Goal: Information Seeking & Learning: Learn about a topic

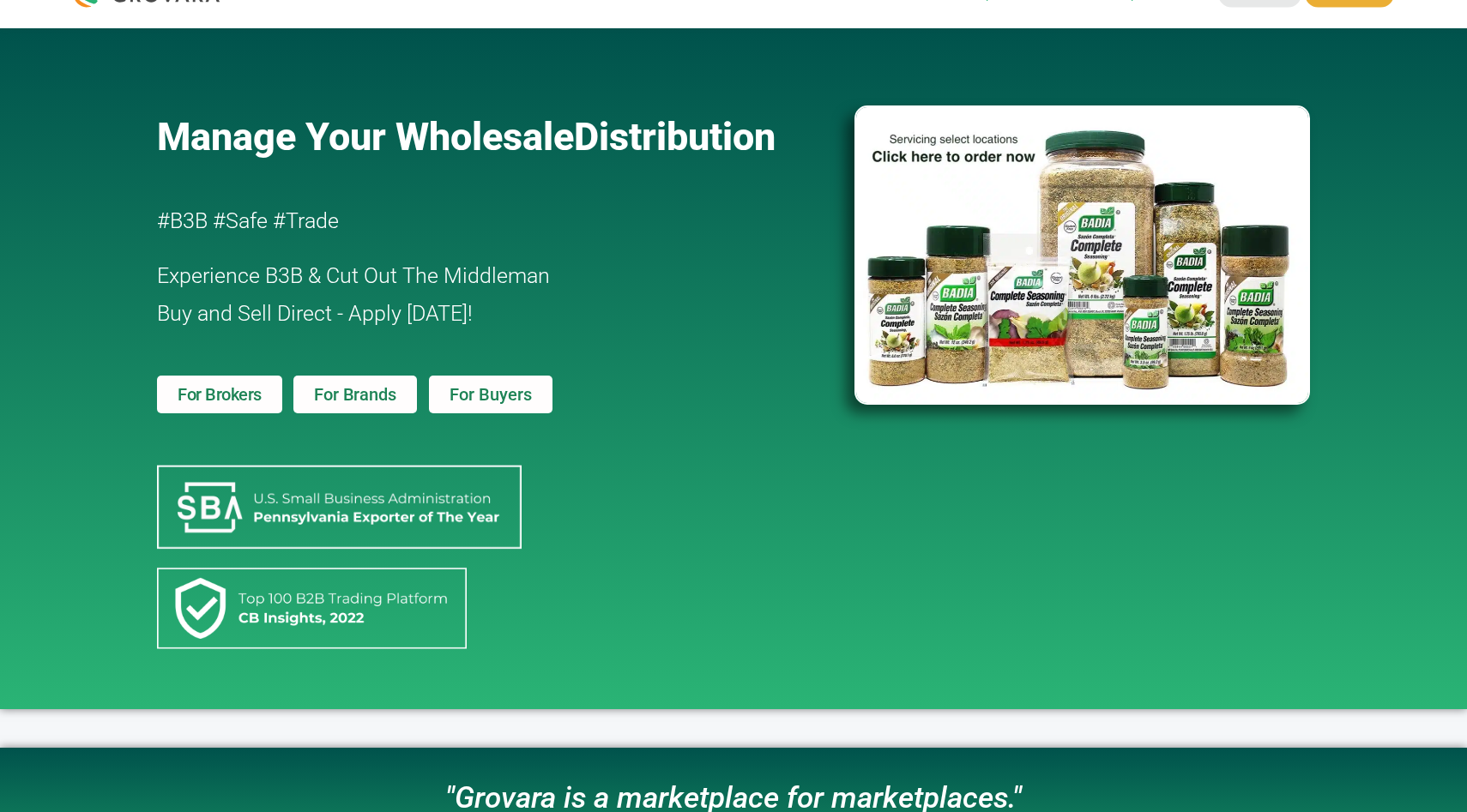
scroll to position [42, 0]
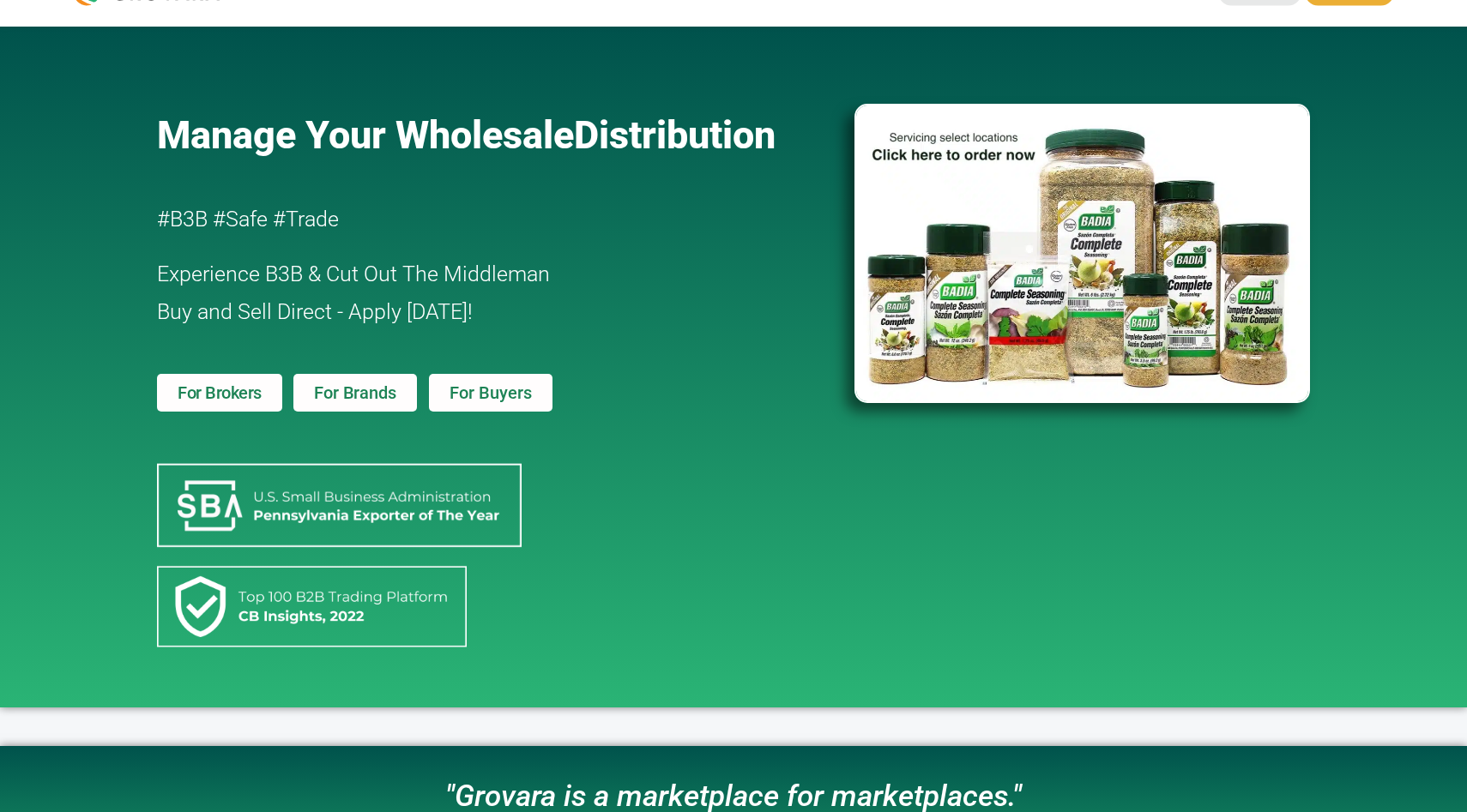
click at [615, 541] on div "Manage Your Wholesale Distribution #B3B #Safe #Trade Experience B3B & Cut Out T…" at bounding box center [497, 368] width 696 height 664
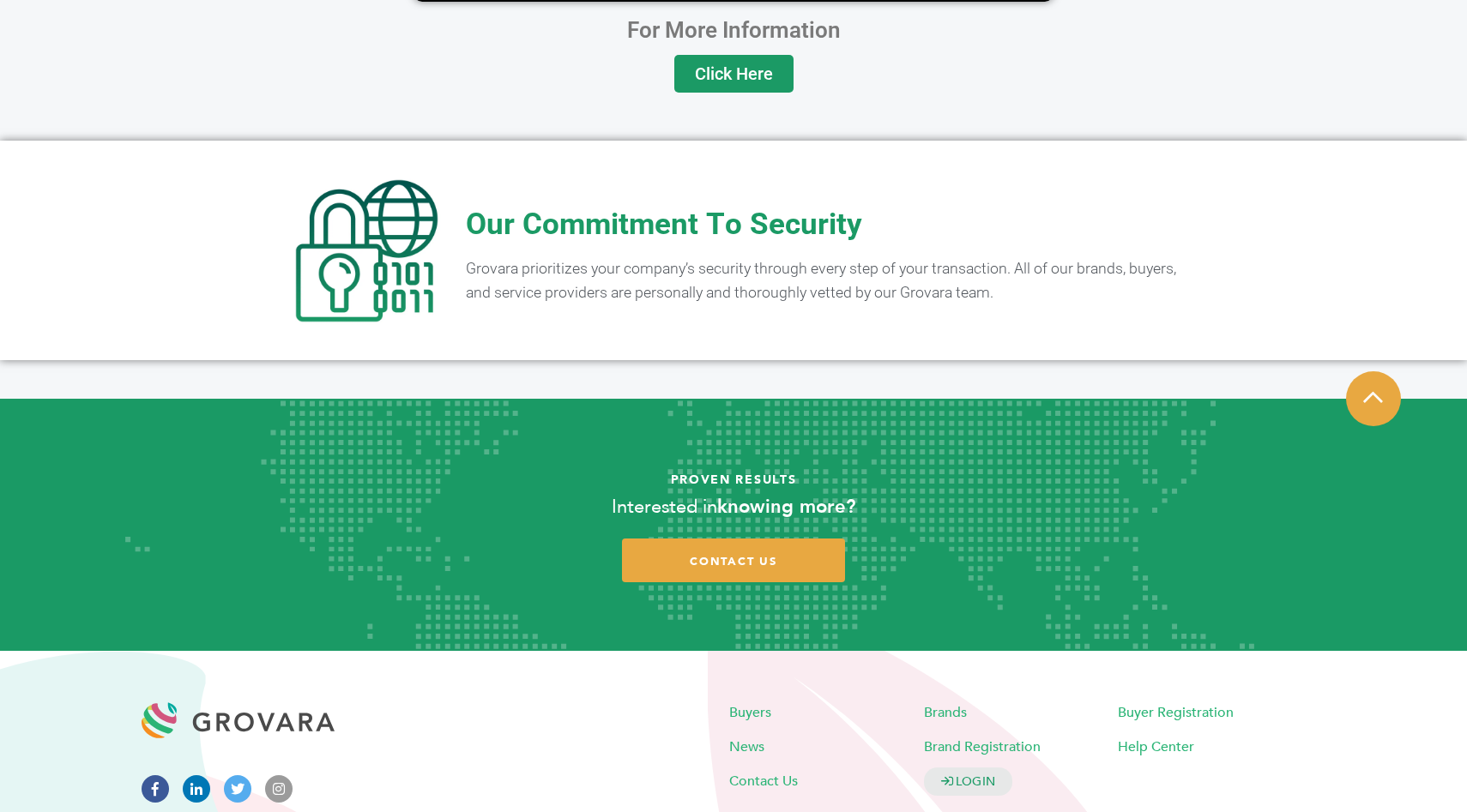
scroll to position [3299, 0]
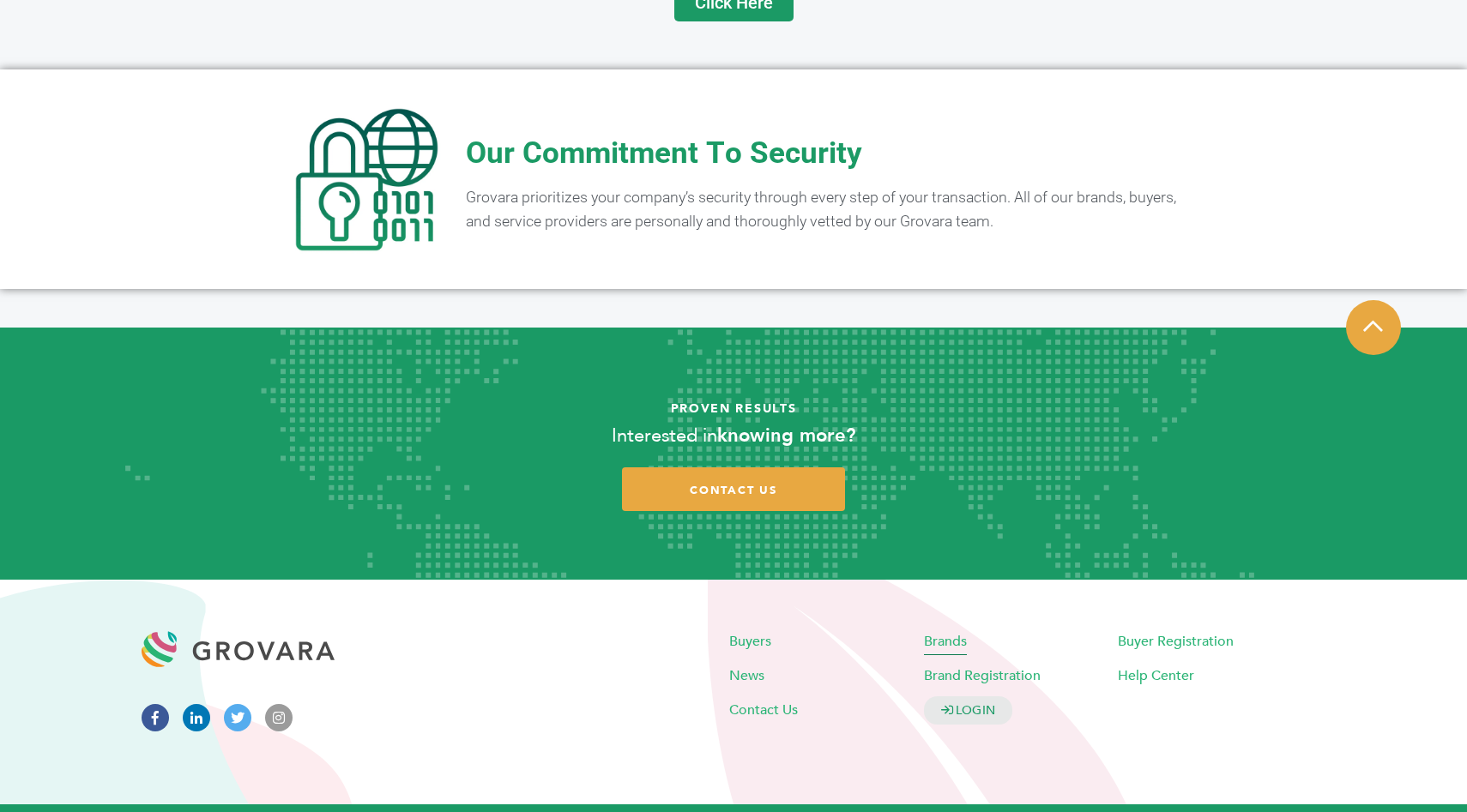
click at [929, 632] on span "Brands" at bounding box center [945, 642] width 43 height 19
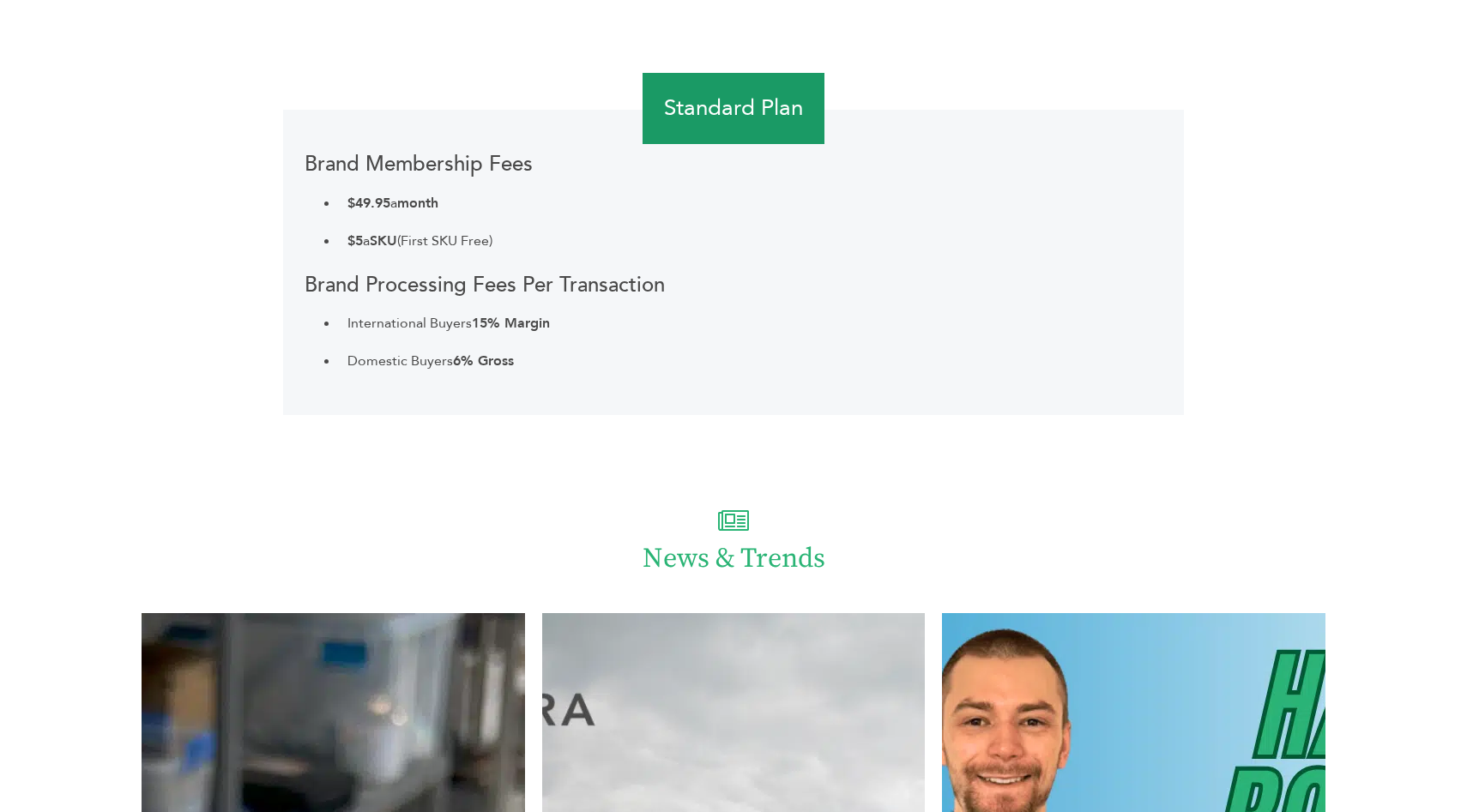
scroll to position [3500, 0]
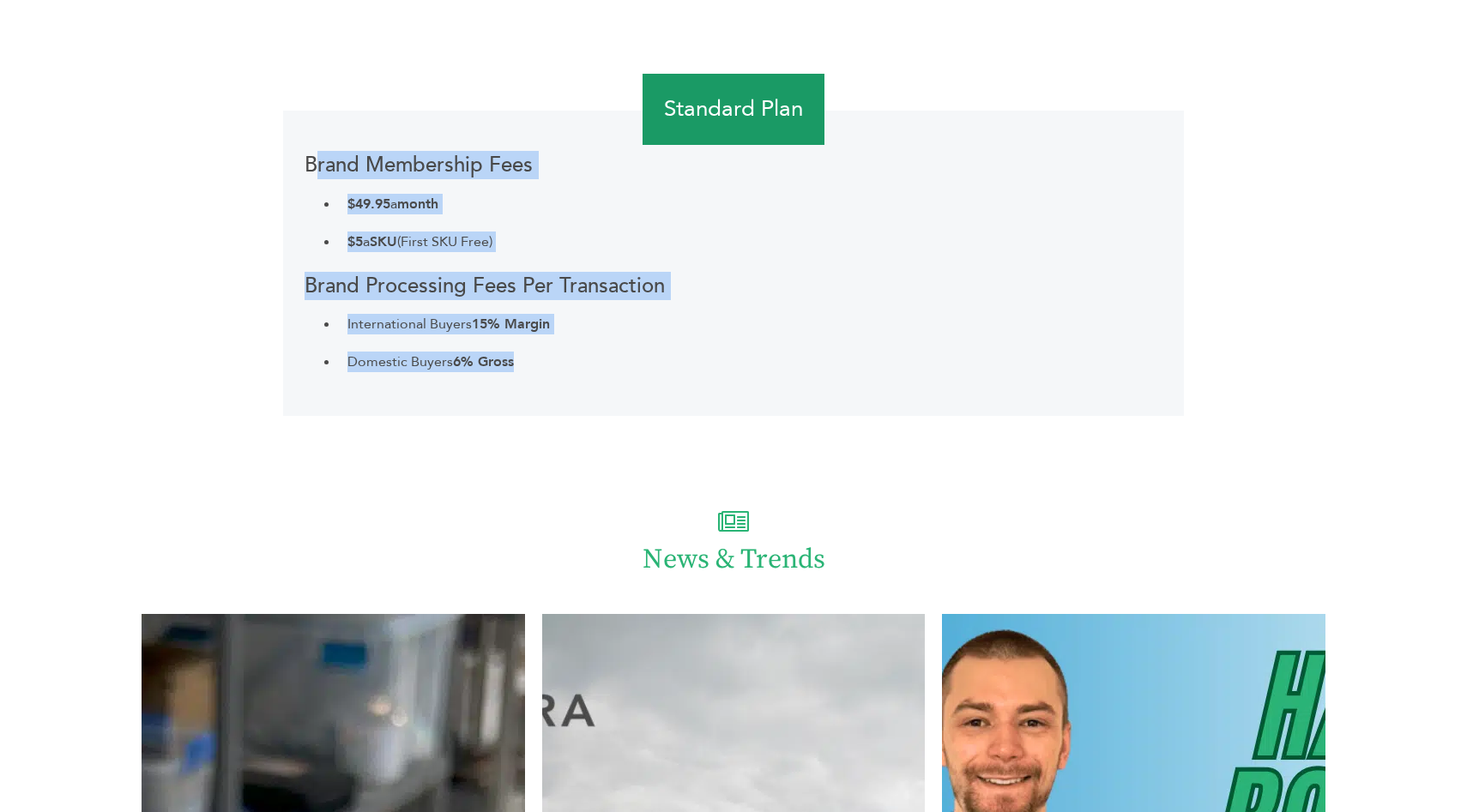
drag, startPoint x: 289, startPoint y: 156, endPoint x: 503, endPoint y: 380, distance: 309.8
click at [503, 380] on div "Brand Membership Fees $49.95 a month $5 a SKU (First SKU Free) Brand Processing…" at bounding box center [734, 263] width 901 height 306
click at [502, 381] on div "Brand Membership Fees $49.95 a month $5 a SKU (First SKU Free) Brand Processing…" at bounding box center [734, 263] width 901 height 306
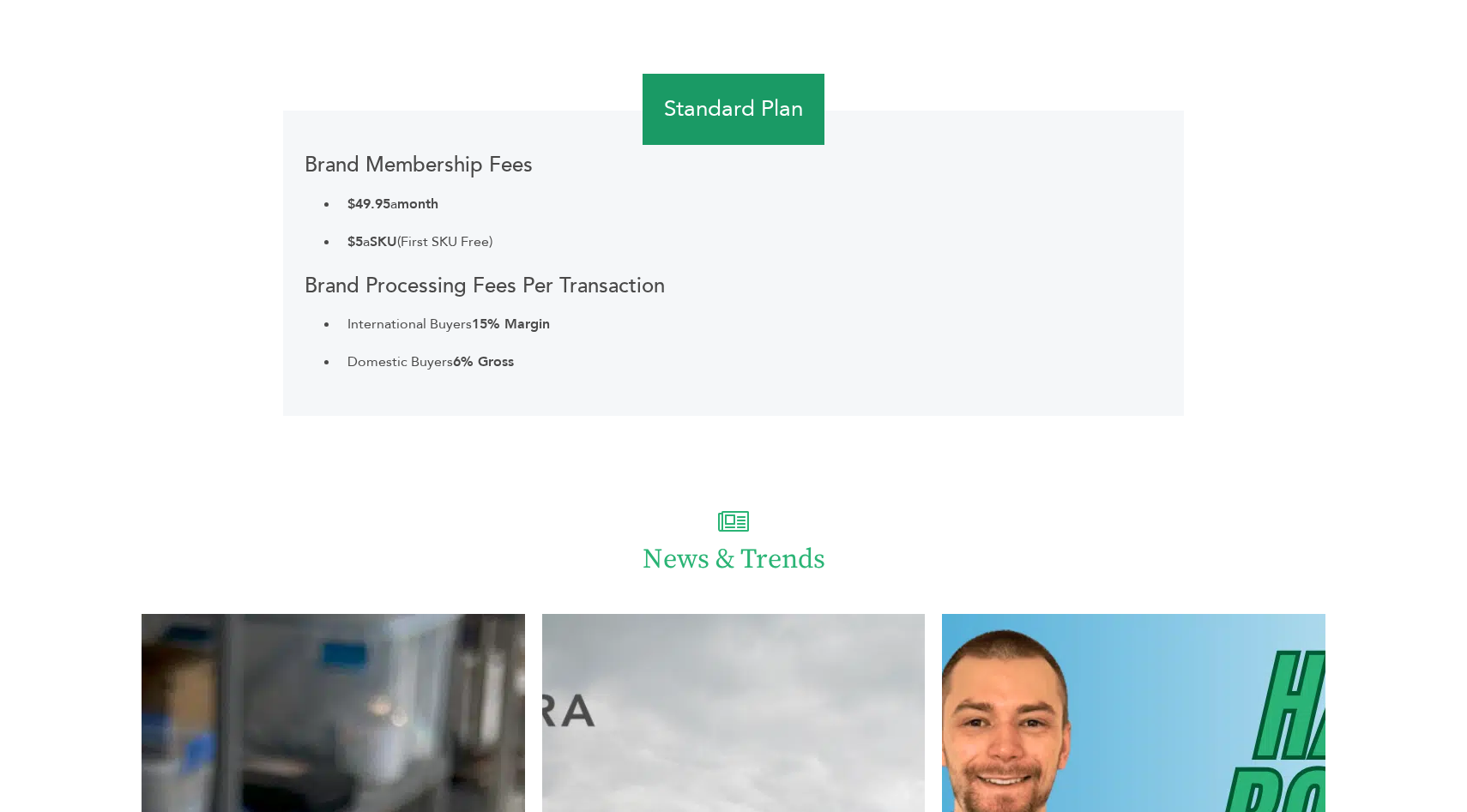
drag, startPoint x: 526, startPoint y: 367, endPoint x: 341, endPoint y: 355, distance: 185.4
click at [341, 355] on li "Domestic Buyers 6% Gross" at bounding box center [750, 362] width 823 height 37
drag, startPoint x: 342, startPoint y: 235, endPoint x: 551, endPoint y: 233, distance: 209.0
click at [551, 235] on li "$5 a SKU (First SKU Free)" at bounding box center [750, 241] width 823 height 37
click at [551, 233] on li "$5 a SKU (First SKU Free)" at bounding box center [750, 241] width 823 height 37
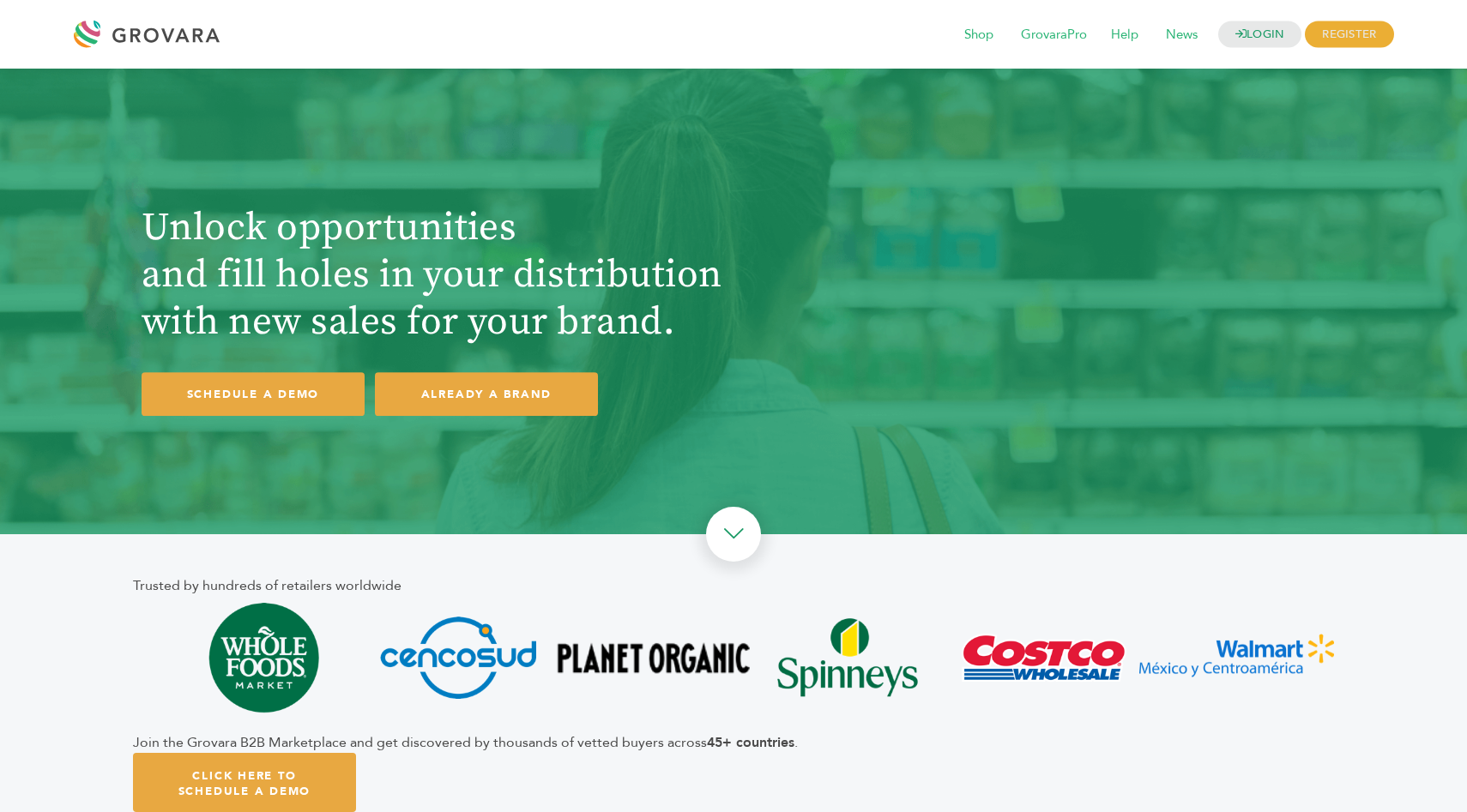
scroll to position [255, 0]
